Goal: Task Accomplishment & Management: Manage account settings

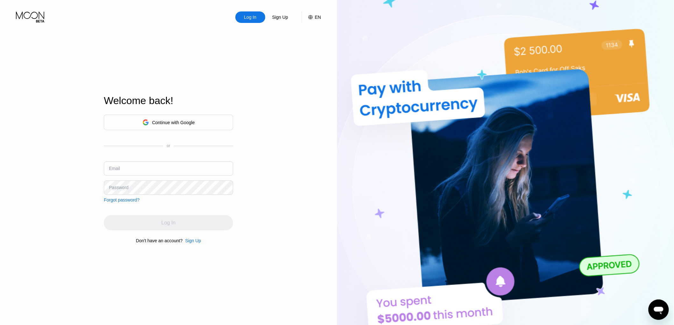
type input "[EMAIL_ADDRESS][DOMAIN_NAME]"
click at [142, 125] on div "Continue with Google" at bounding box center [168, 123] width 53 height 10
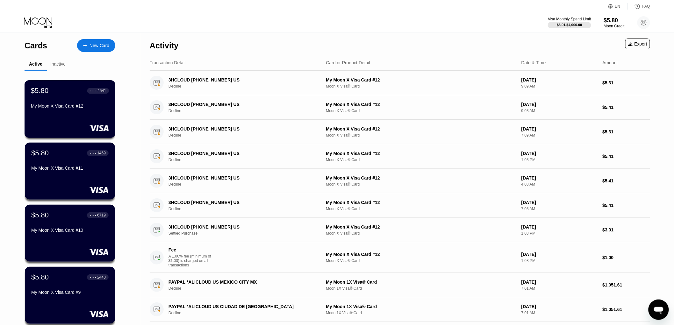
click at [56, 117] on div "$5.80 ● ● ● ● 4541 My Moon X Visa Card #12" at bounding box center [70, 109] width 91 height 58
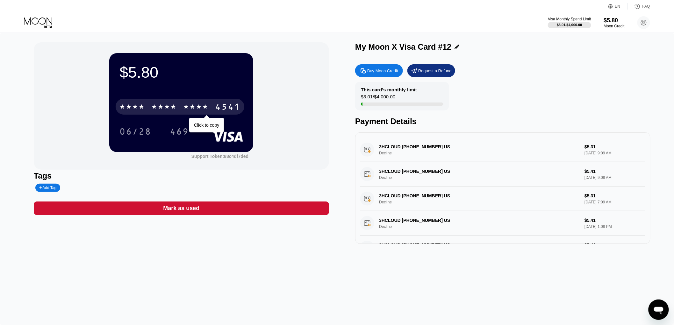
click at [194, 112] on div "* * * *" at bounding box center [195, 108] width 25 height 10
click at [189, 112] on div "2677" at bounding box center [195, 108] width 25 height 10
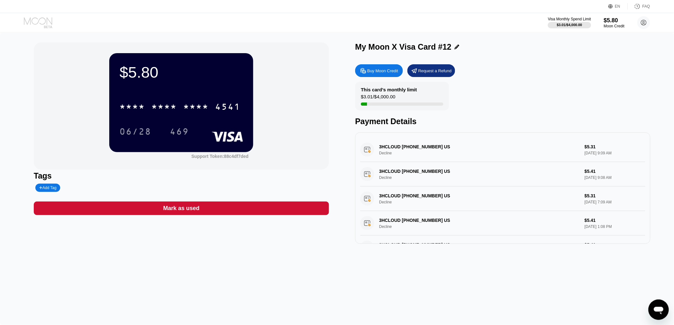
click at [29, 18] on icon at bounding box center [39, 22] width 30 height 11
